Goal: Navigation & Orientation: Find specific page/section

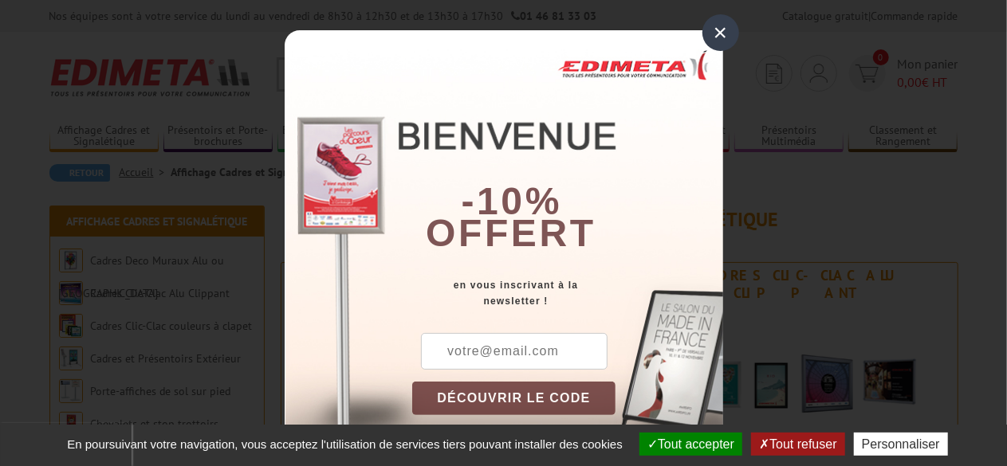
click at [715, 29] on div "×" at bounding box center [720, 32] width 37 height 37
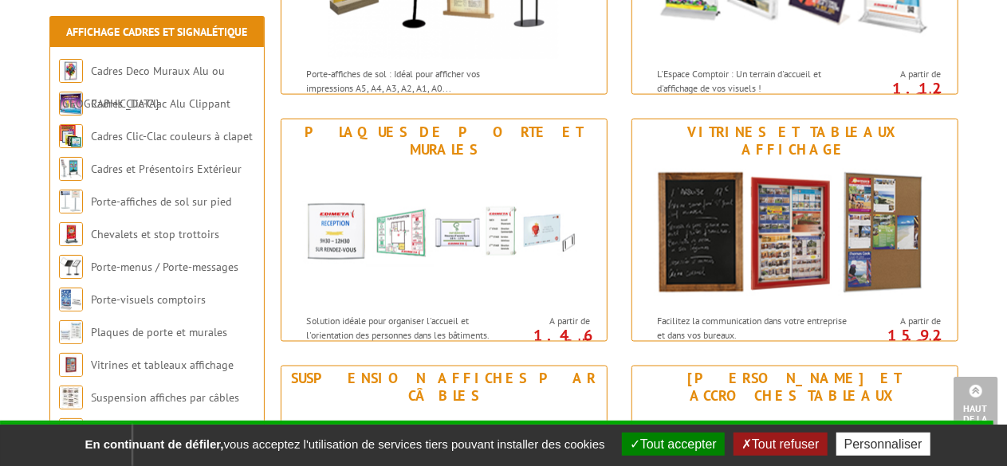
scroll to position [1143, 0]
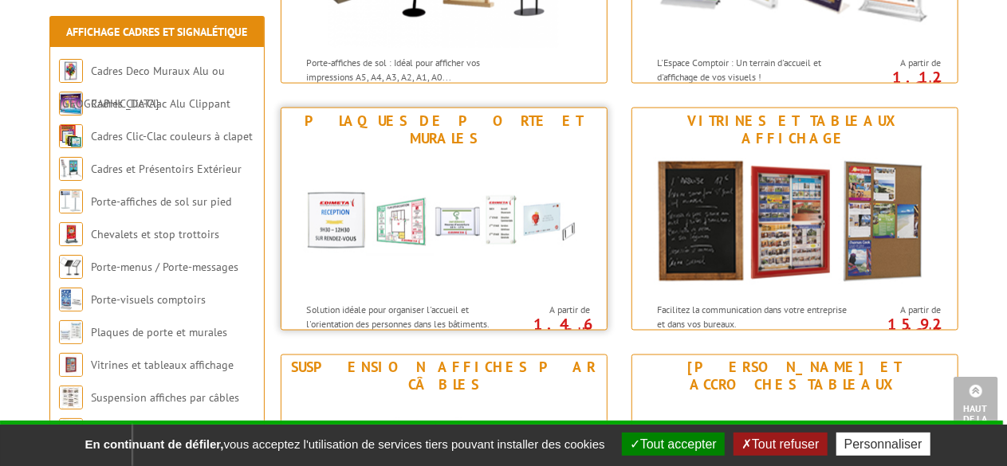
click at [573, 244] on img at bounding box center [444, 223] width 295 height 144
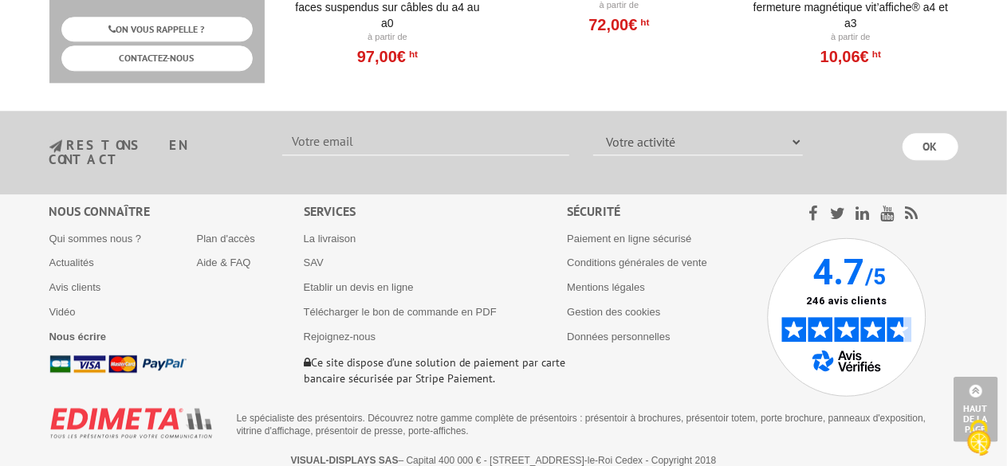
scroll to position [1136, 0]
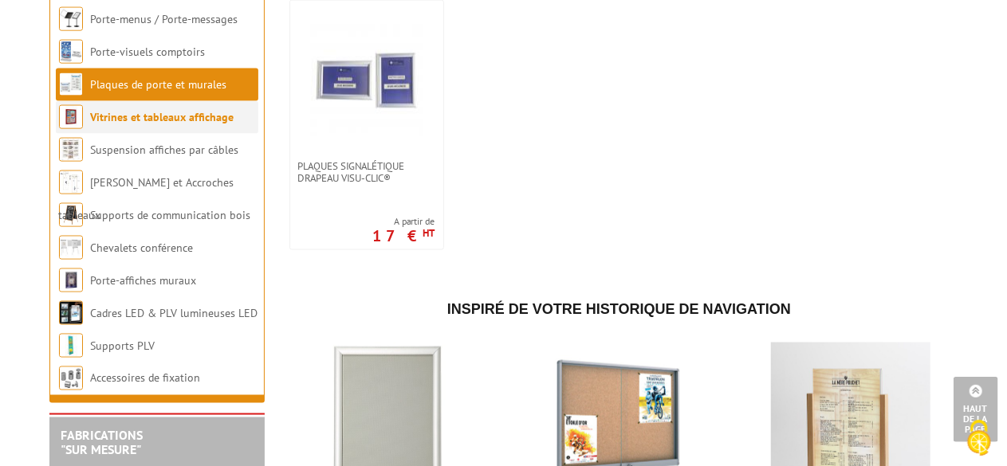
click at [229, 124] on link "Vitrines et tableaux affichage" at bounding box center [163, 117] width 144 height 14
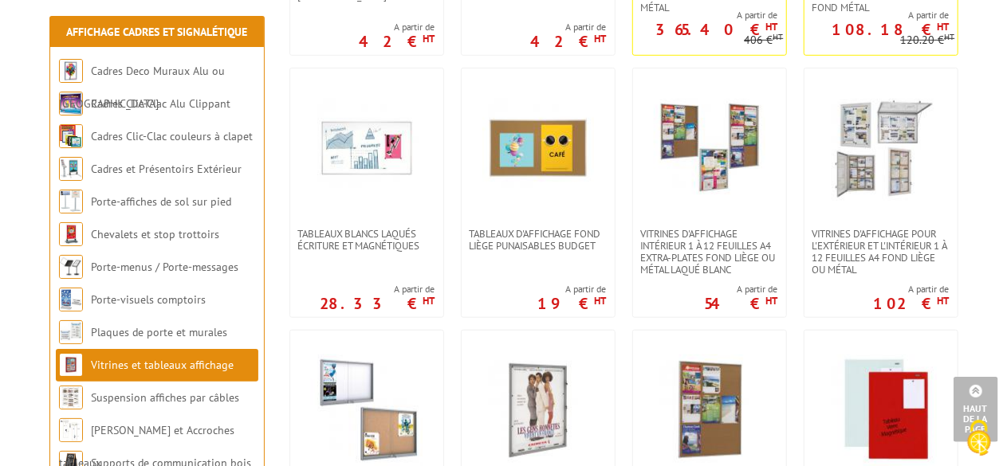
scroll to position [540, 0]
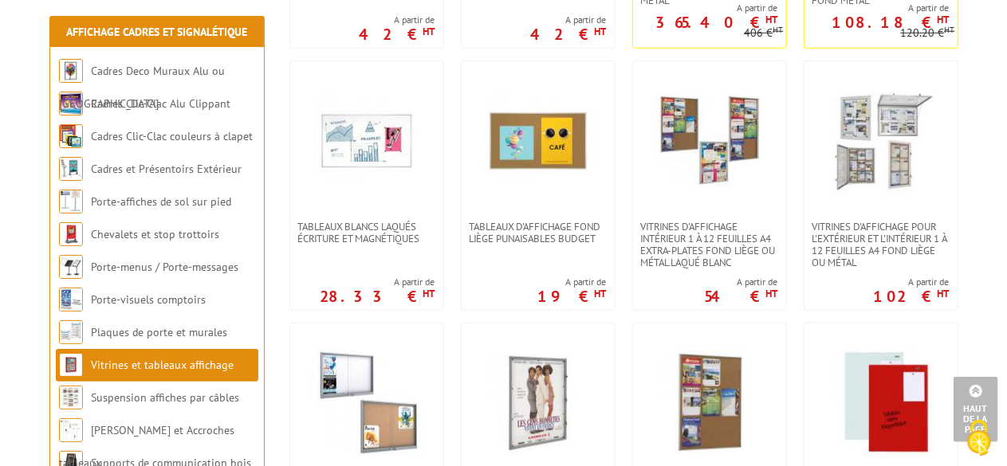
drag, startPoint x: 1006, startPoint y: 127, endPoint x: 1017, endPoint y: 154, distance: 29.3
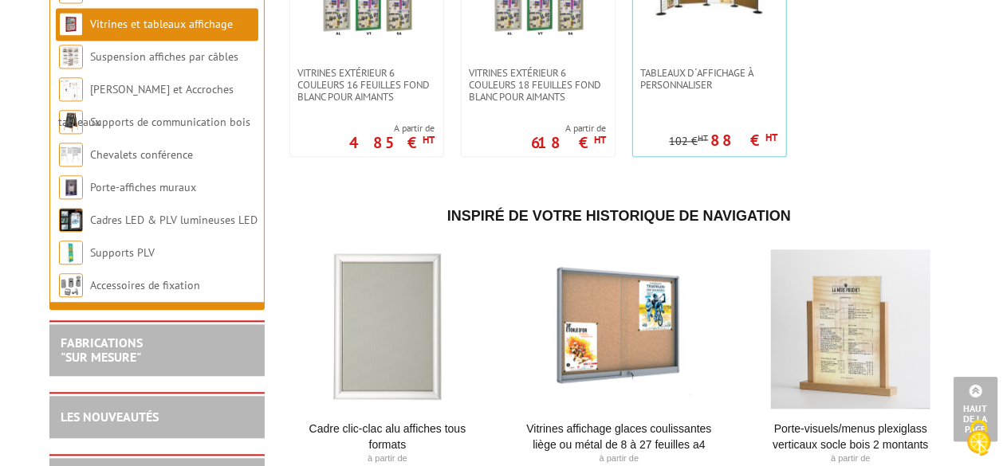
scroll to position [1763, 0]
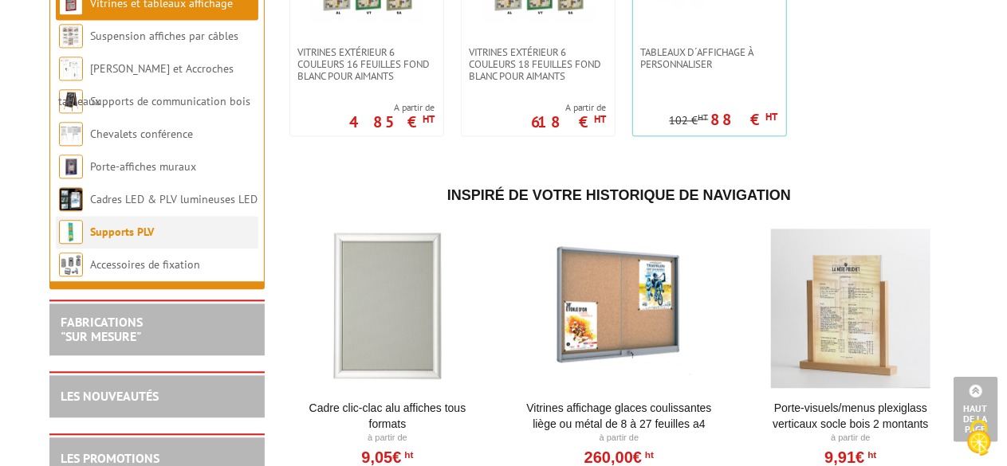
click at [119, 237] on link "Supports PLV" at bounding box center [123, 232] width 64 height 14
